Goal: Task Accomplishment & Management: Manage account settings

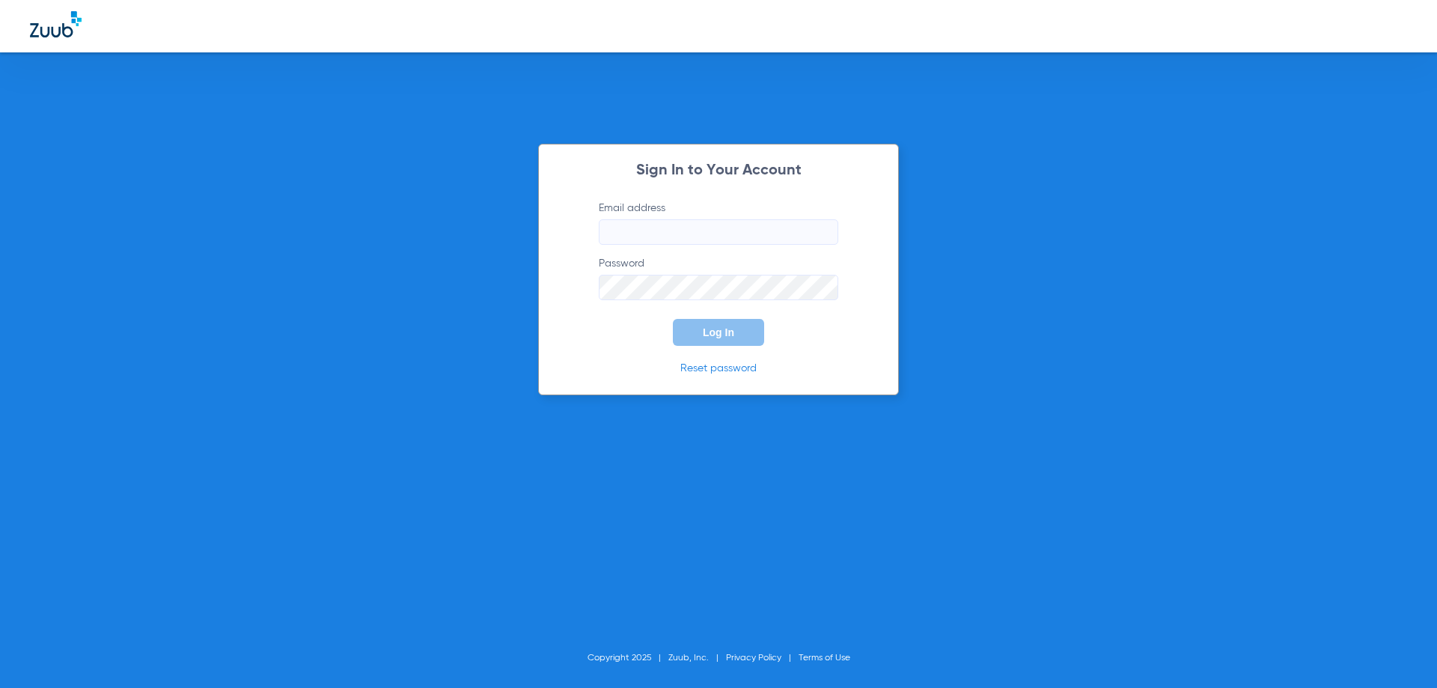
click at [346, 320] on div "Sign In to Your Account Email address Password Log In Reset password Copyright …" at bounding box center [718, 344] width 1437 height 688
click at [686, 233] on input "Email address" at bounding box center [719, 231] width 240 height 25
paste input "[EMAIL_ADDRESS][DOMAIN_NAME]"
type input "[EMAIL_ADDRESS][DOMAIN_NAME]"
click at [1339, 237] on div "Sign In to Your Account Email address [EMAIL_ADDRESS][DOMAIN_NAME] Password Req…" at bounding box center [718, 344] width 1437 height 688
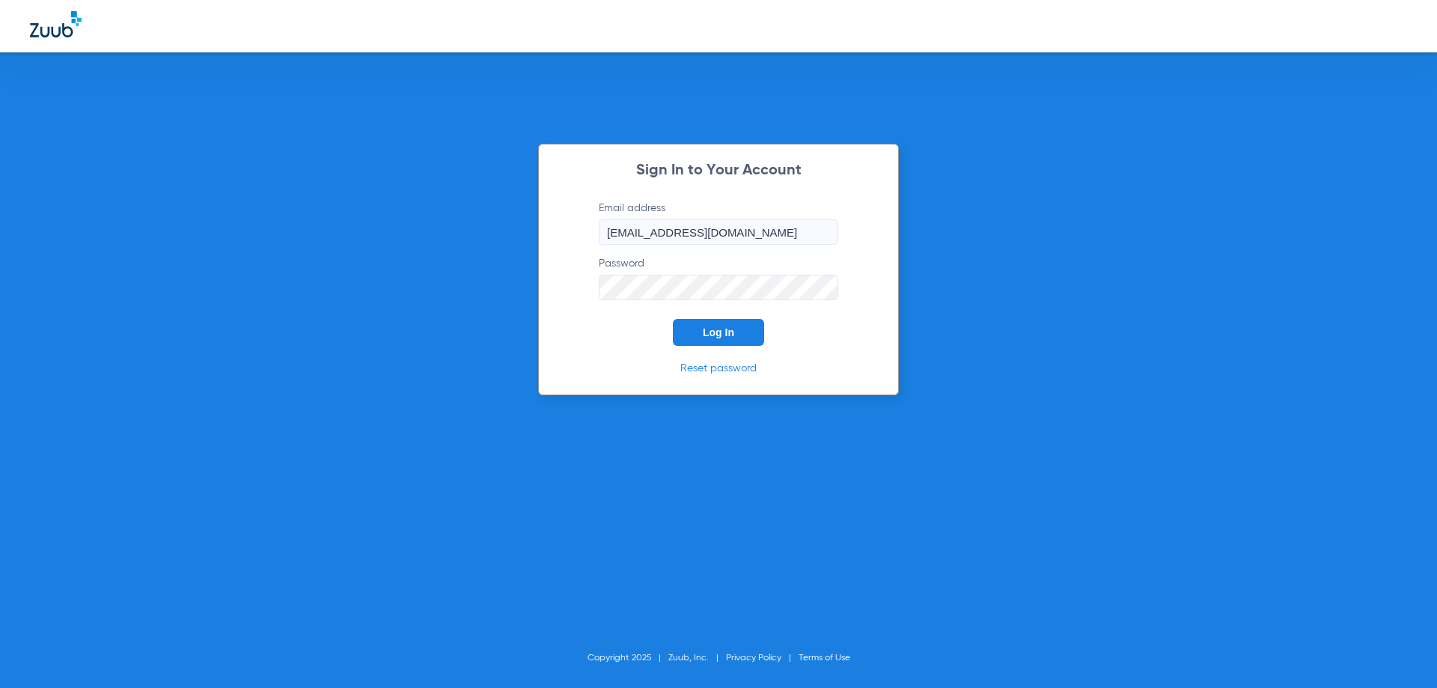
click at [697, 325] on button "Log In" at bounding box center [718, 332] width 91 height 27
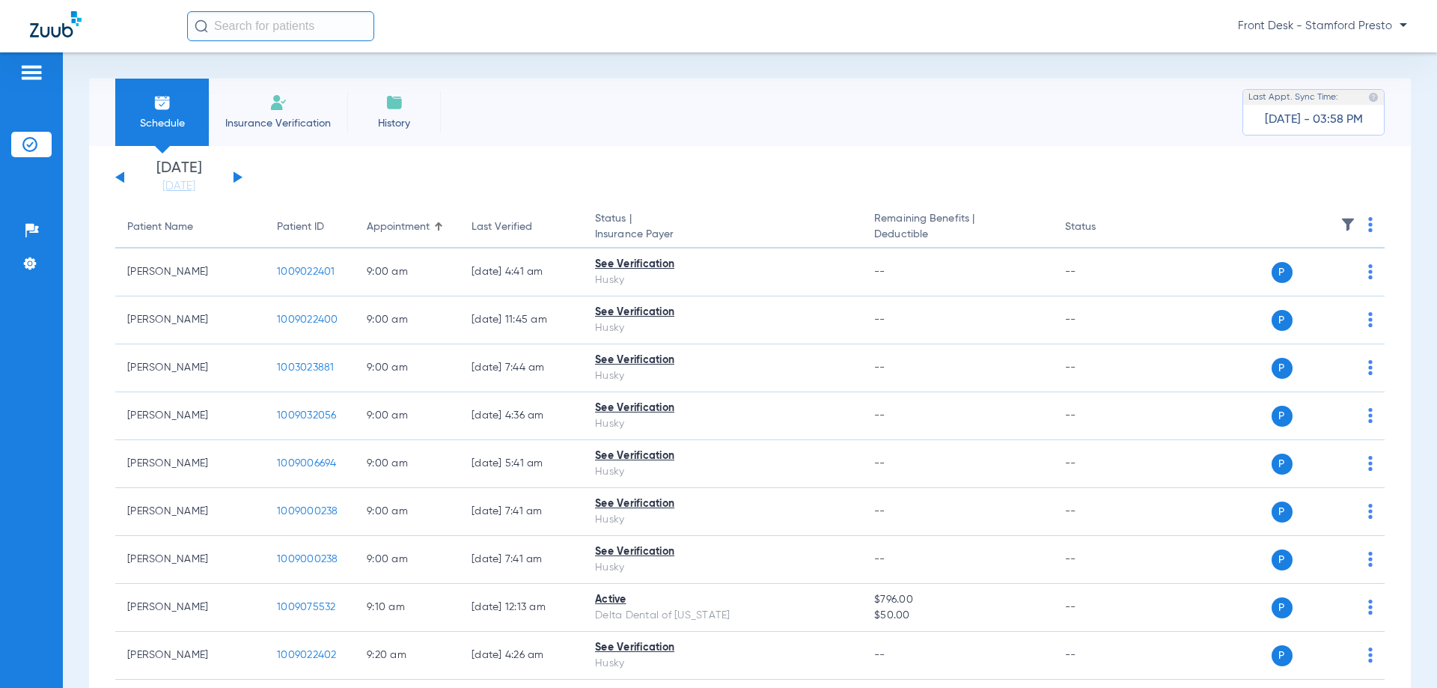
click at [236, 177] on button at bounding box center [238, 176] width 9 height 11
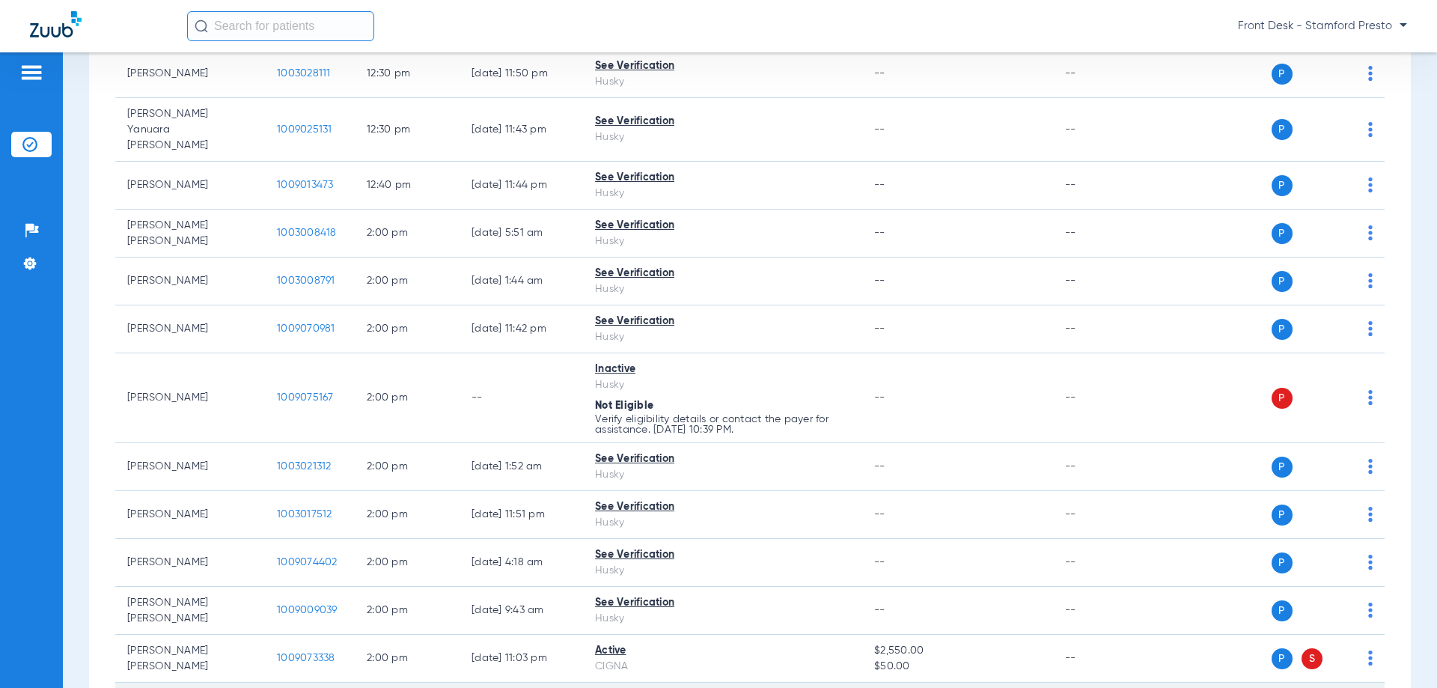
scroll to position [3992, 0]
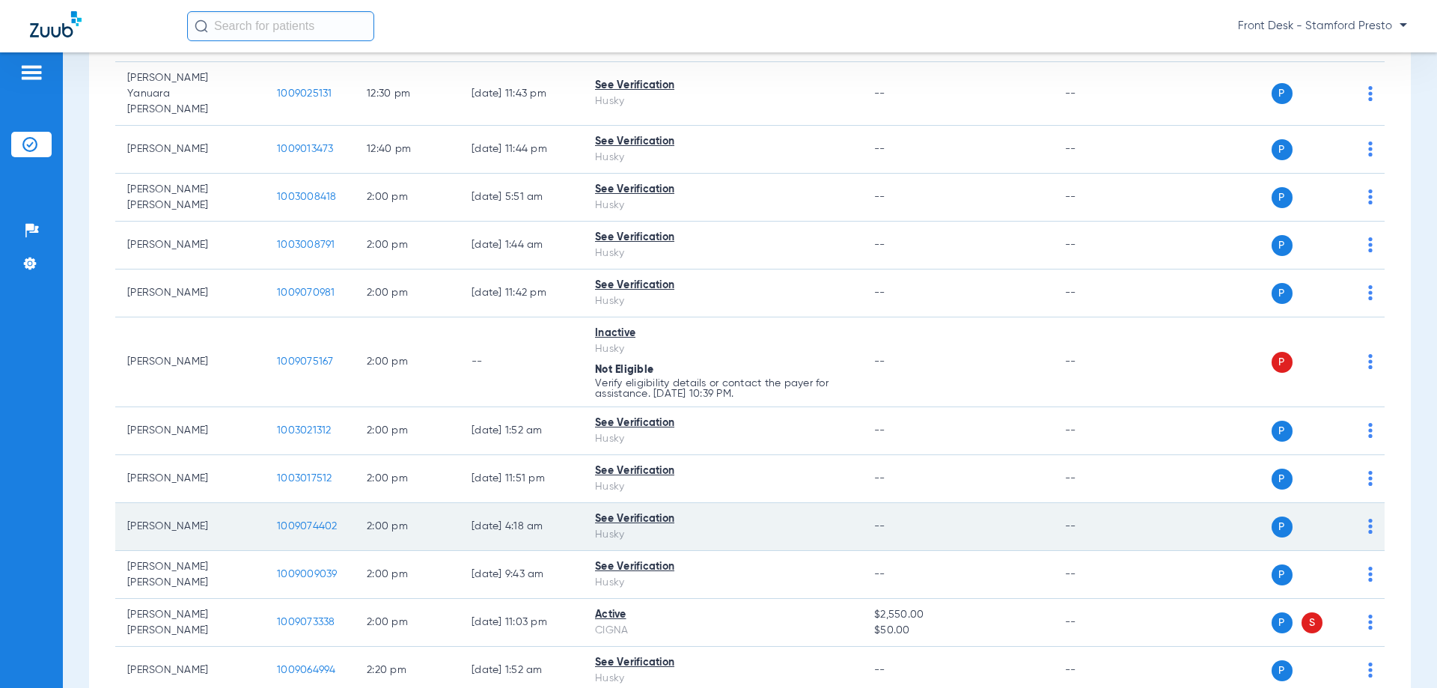
click at [638, 511] on div "See Verification" at bounding box center [722, 519] width 255 height 16
drag, startPoint x: 1275, startPoint y: 492, endPoint x: 1263, endPoint y: 493, distance: 12.8
click at [1272, 516] on span "P" at bounding box center [1282, 526] width 21 height 21
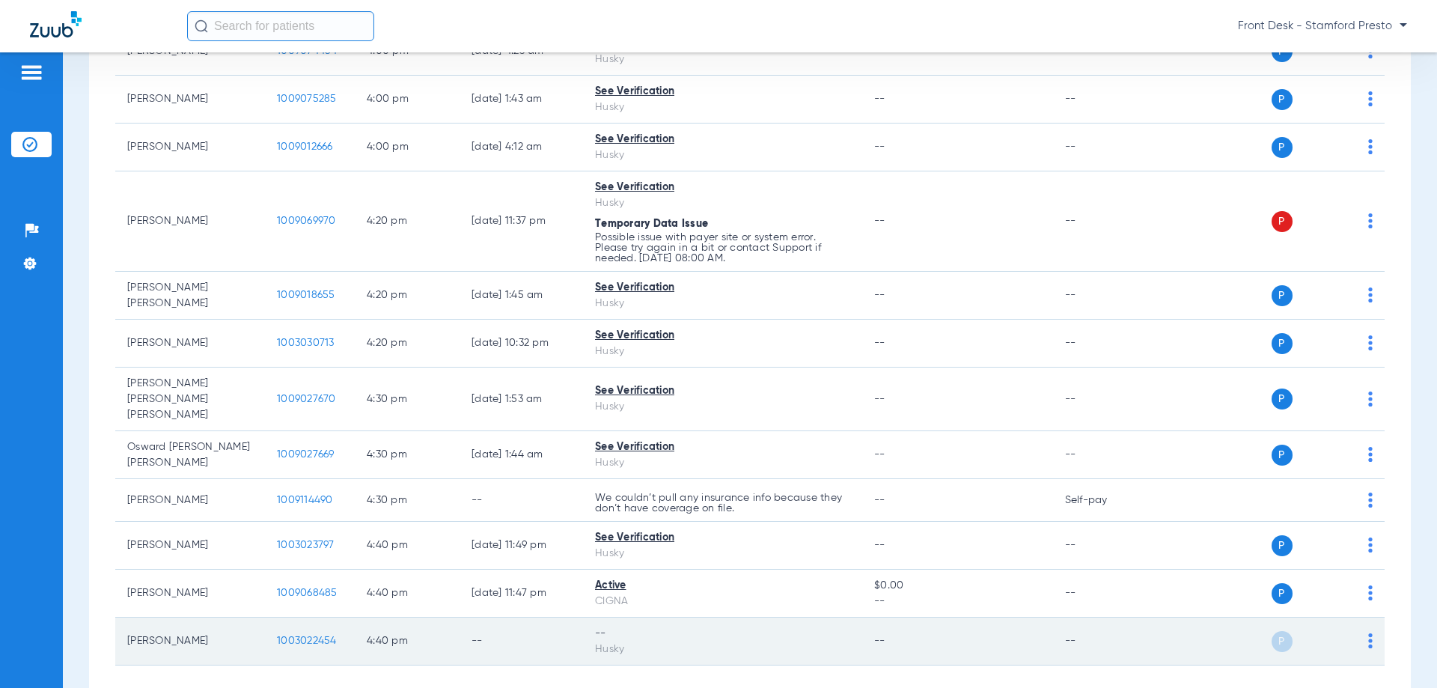
scroll to position [6435, 0]
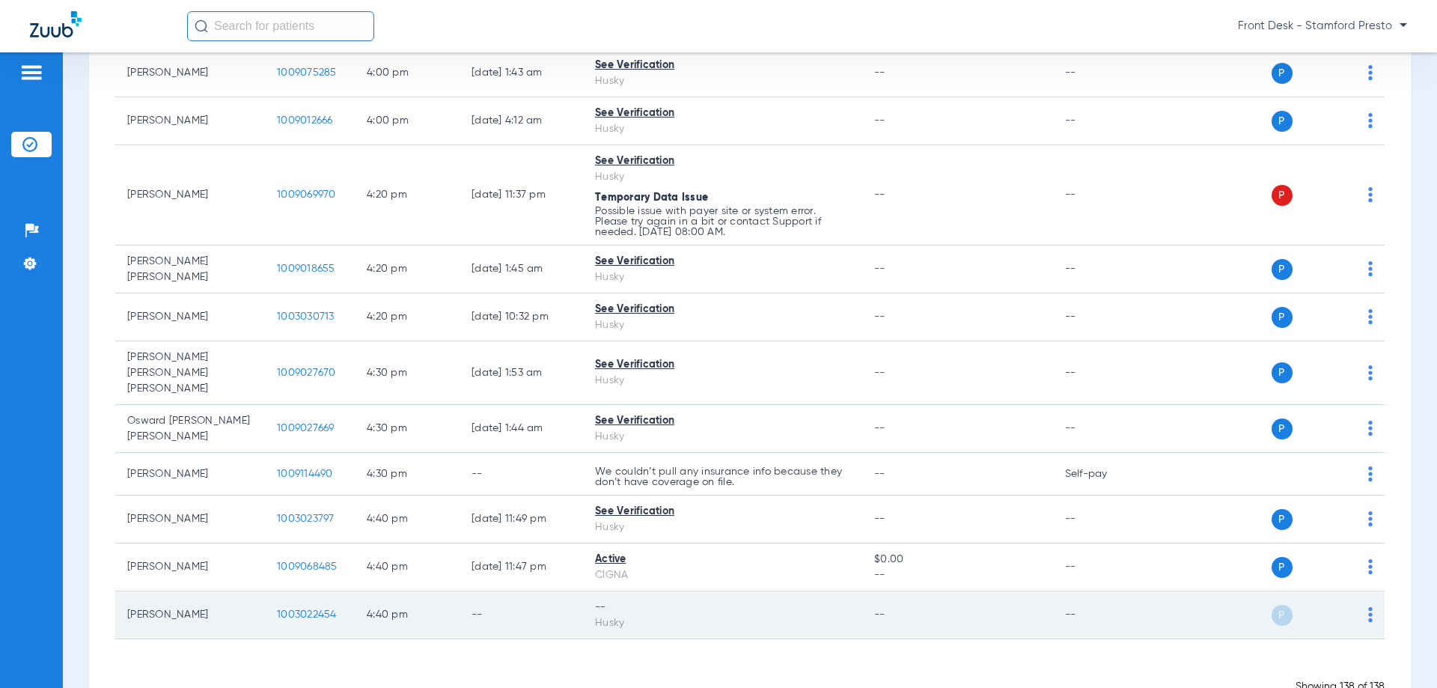
click at [1272, 591] on td "P S" at bounding box center [1269, 615] width 231 height 48
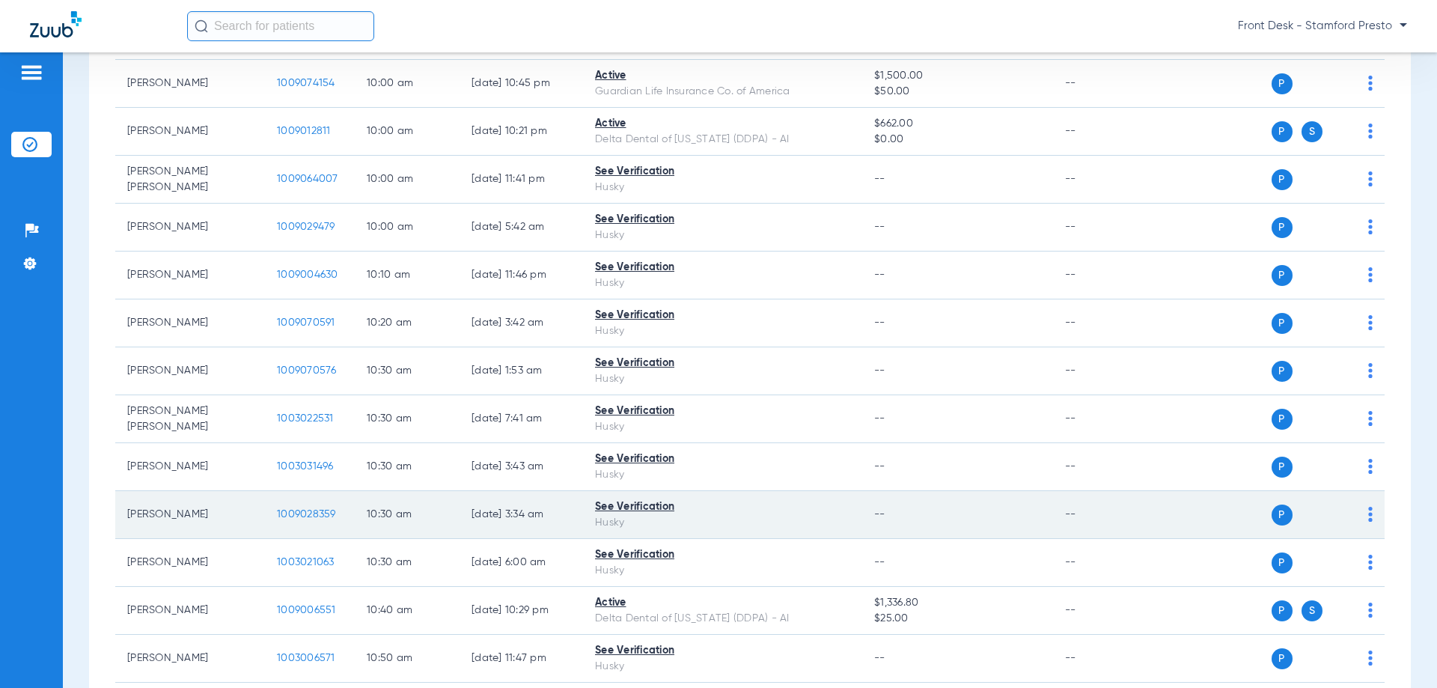
scroll to position [1070, 0]
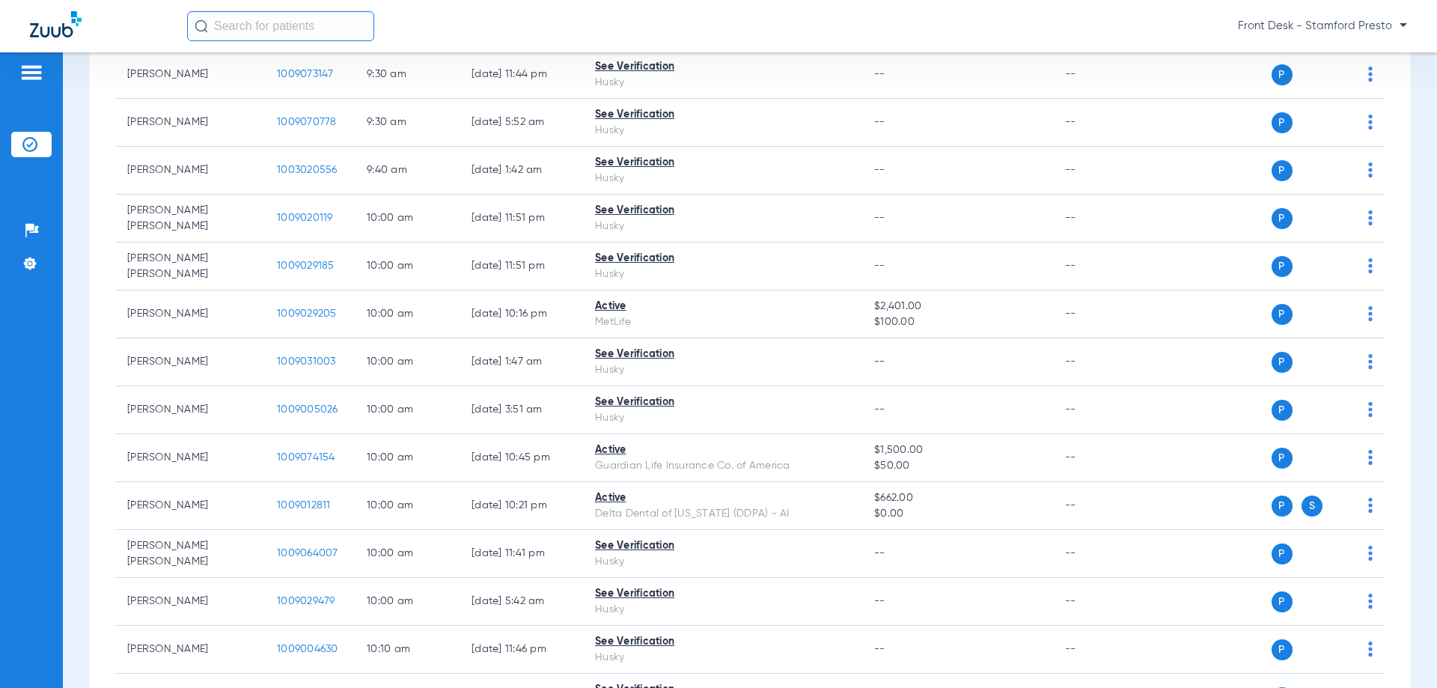
click at [1356, 30] on span "Front Desk - Stamford Presto" at bounding box center [1322, 26] width 169 height 15
click at [1362, 61] on button "Log out" at bounding box center [1364, 53] width 82 height 30
